Goal: Navigation & Orientation: Find specific page/section

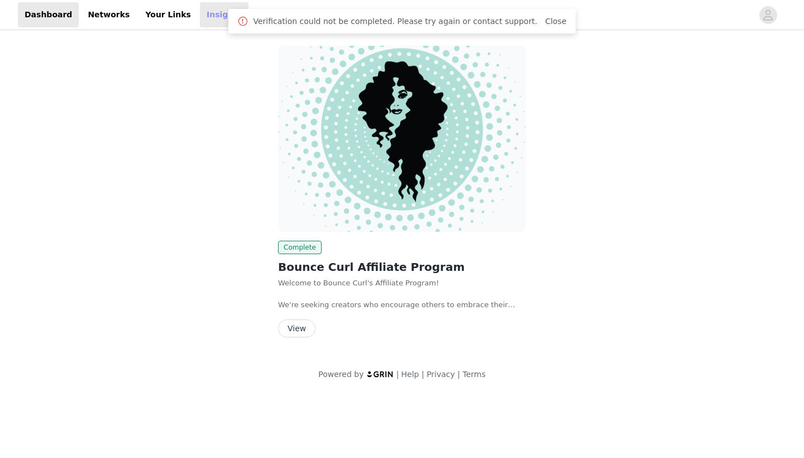
click at [200, 15] on link "Insights" at bounding box center [224, 14] width 49 height 25
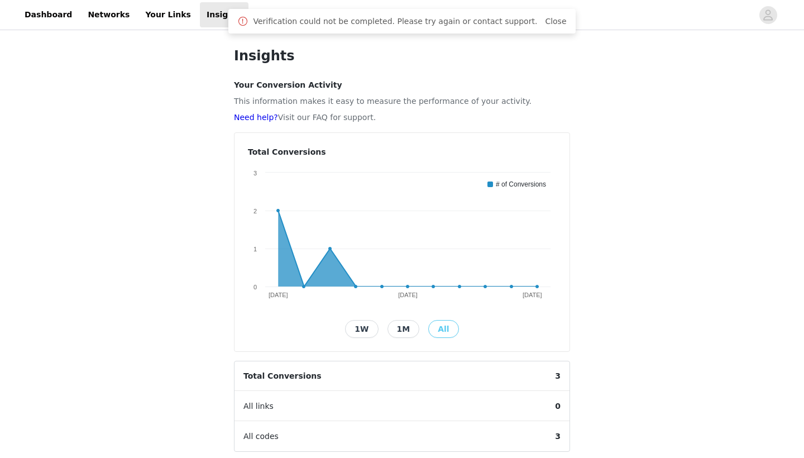
click at [495, 27] on div "Verification could not be completed. Please try again or contact support. Close" at bounding box center [401, 21] width 329 height 13
click at [545, 19] on link "Close" at bounding box center [555, 21] width 21 height 9
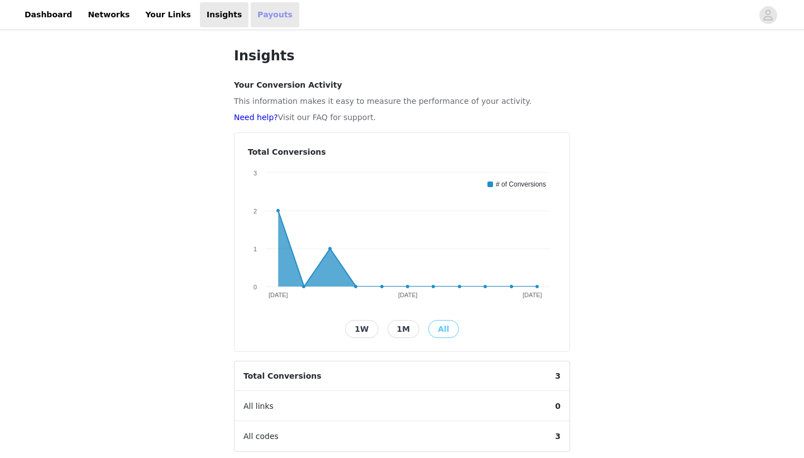
click at [262, 23] on link "Payouts" at bounding box center [275, 14] width 49 height 25
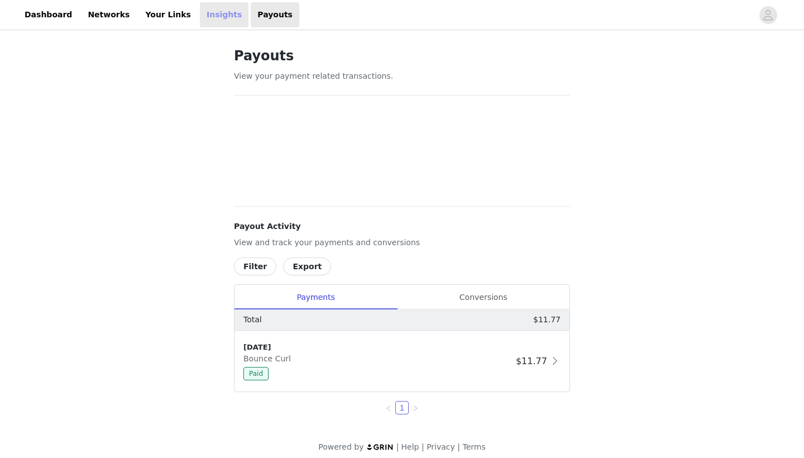
click at [200, 16] on link "Insights" at bounding box center [224, 14] width 49 height 25
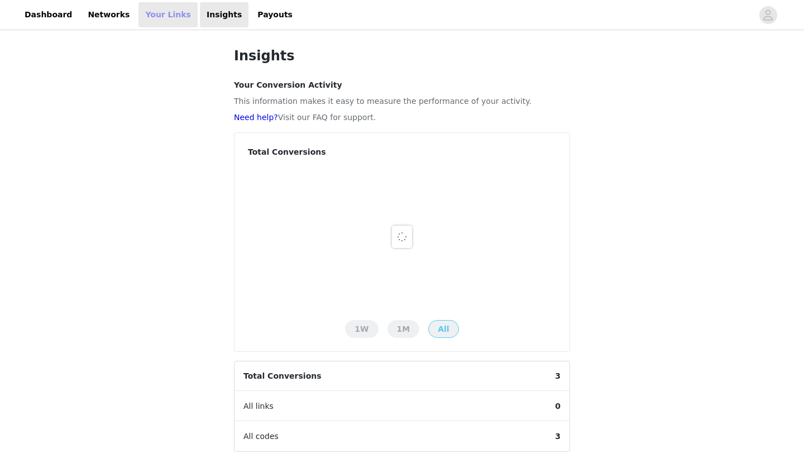
click at [141, 18] on link "Your Links" at bounding box center [167, 14] width 59 height 25
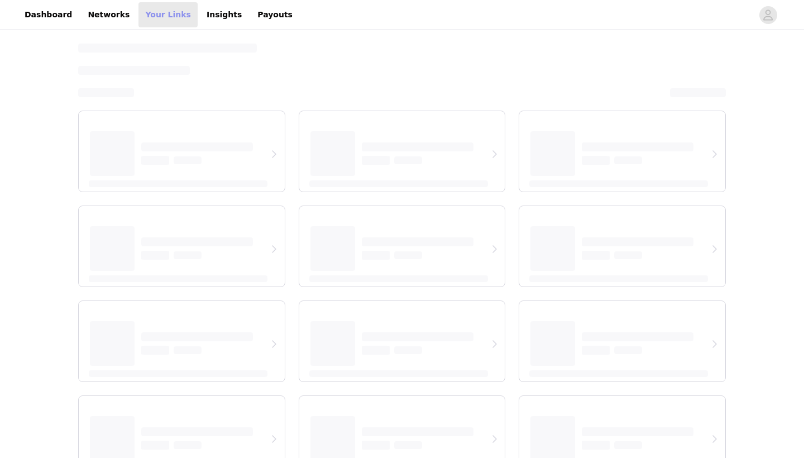
select select "12"
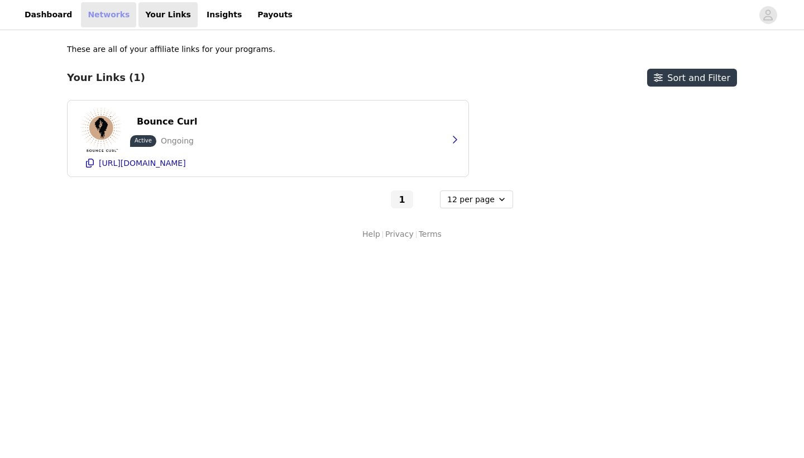
click at [118, 13] on link "Networks" at bounding box center [108, 14] width 55 height 25
